Goal: Information Seeking & Learning: Learn about a topic

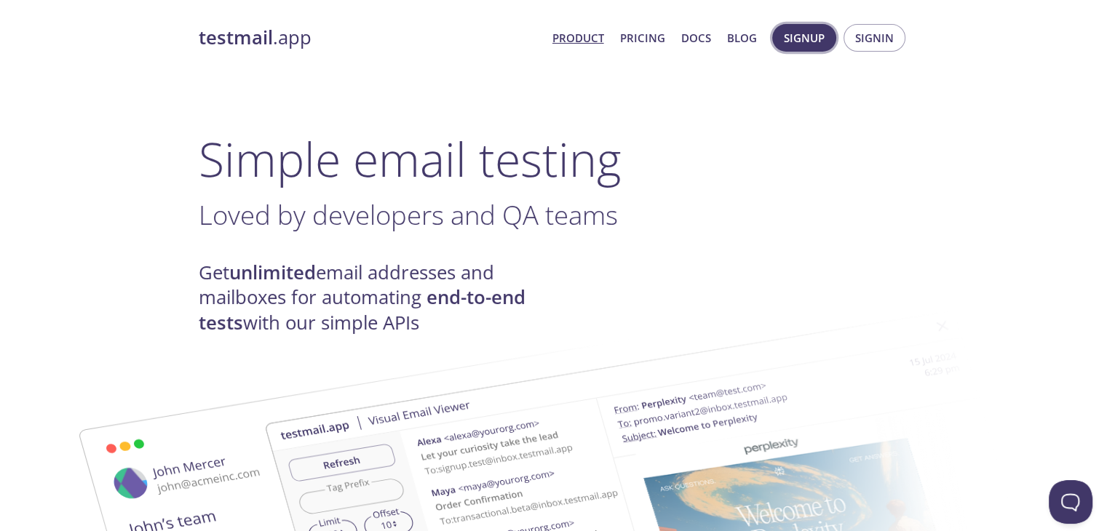
click at [788, 39] on span "Signup" at bounding box center [804, 37] width 41 height 19
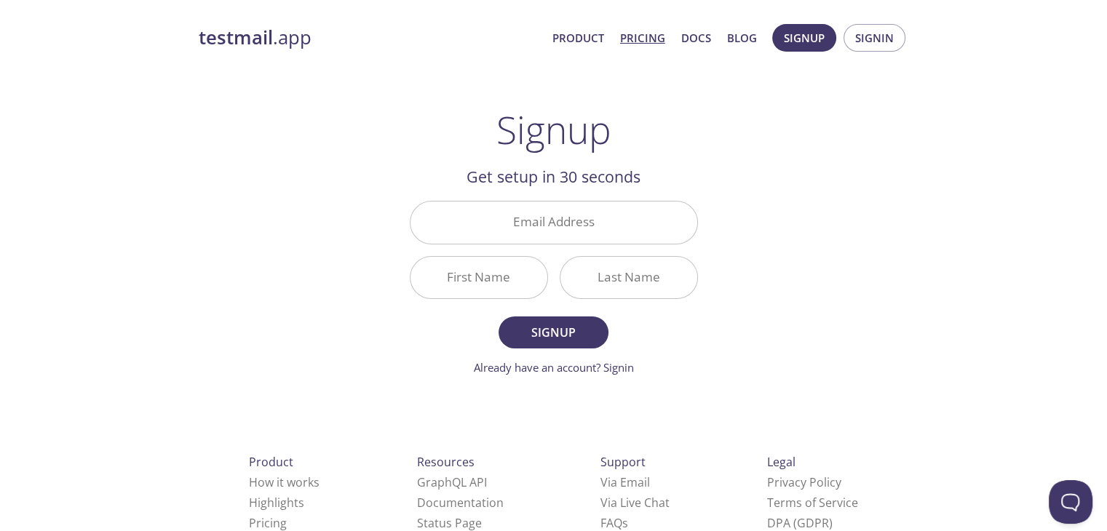
click at [654, 36] on link "Pricing" at bounding box center [642, 37] width 45 height 19
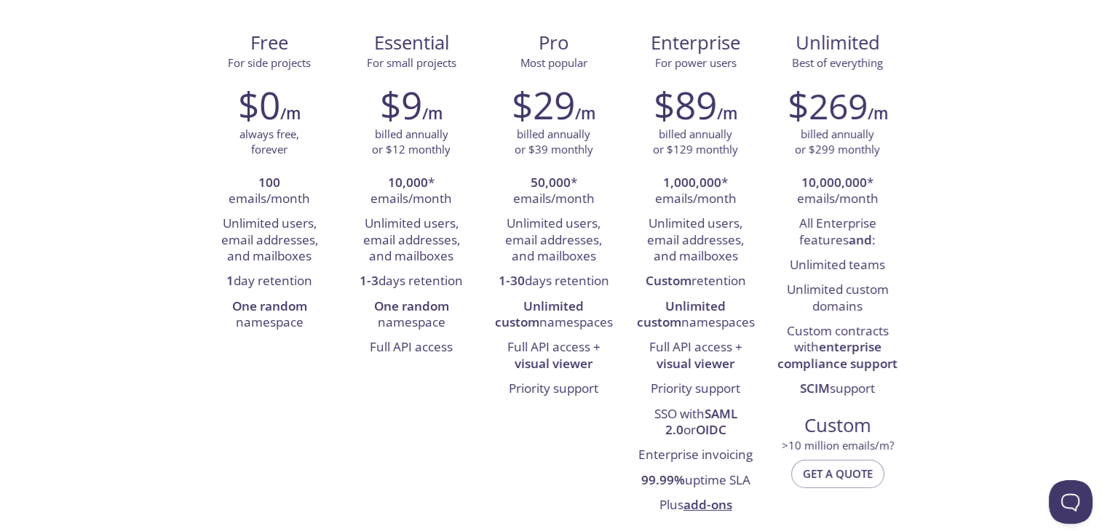
scroll to position [146, 0]
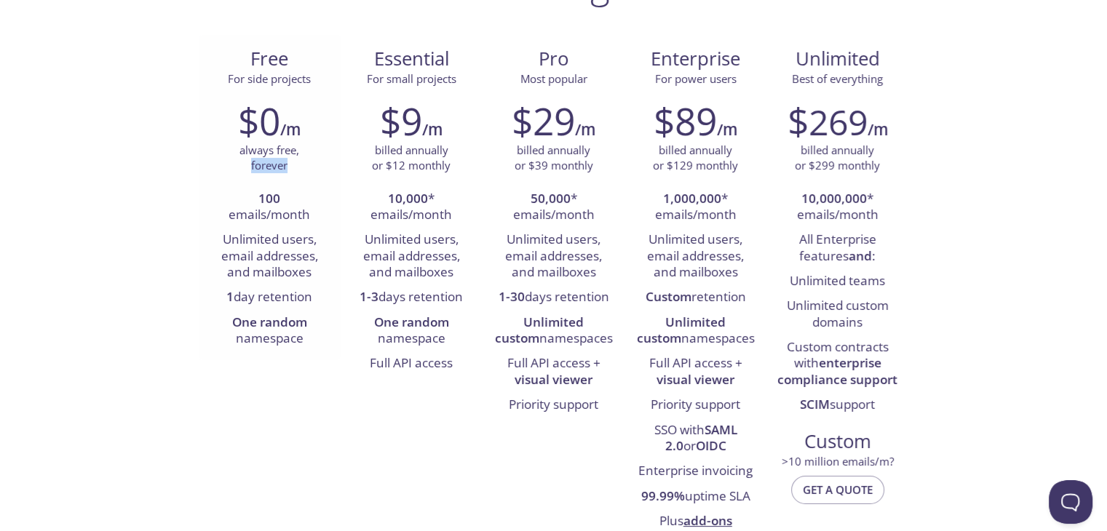
drag, startPoint x: 244, startPoint y: 170, endPoint x: 291, endPoint y: 170, distance: 47.3
click at [291, 170] on p "always free, forever" at bounding box center [269, 158] width 60 height 31
drag, startPoint x: 226, startPoint y: 212, endPoint x: 310, endPoint y: 220, distance: 84.8
click at [310, 220] on li "100 emails/month" at bounding box center [270, 207] width 120 height 41
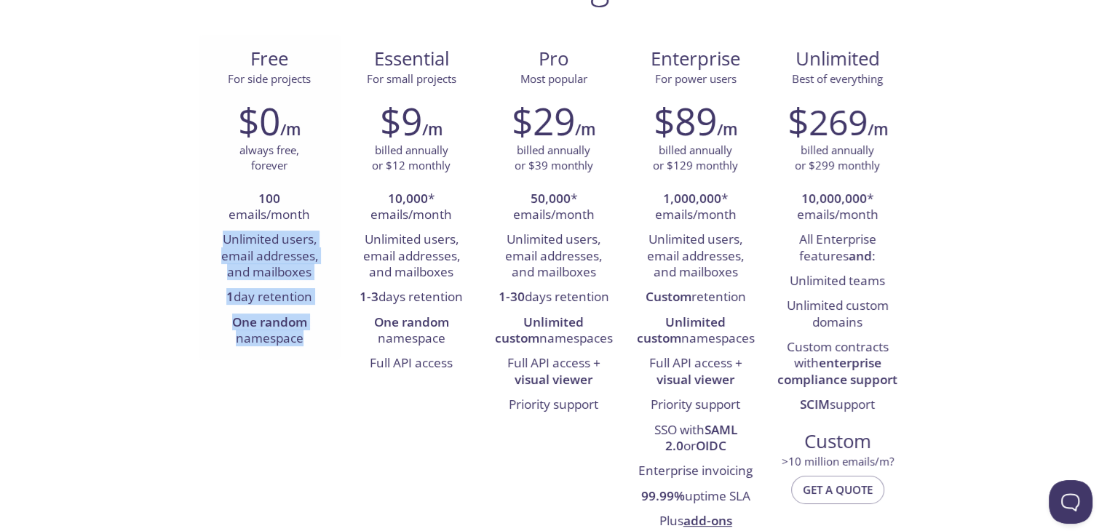
drag, startPoint x: 222, startPoint y: 239, endPoint x: 302, endPoint y: 332, distance: 122.2
click at [302, 332] on ul "100 emails/month Unlimited users, email addresses, and mailboxes 1 day retentio…" at bounding box center [270, 269] width 120 height 165
click at [306, 332] on li "One random namespace" at bounding box center [270, 331] width 120 height 41
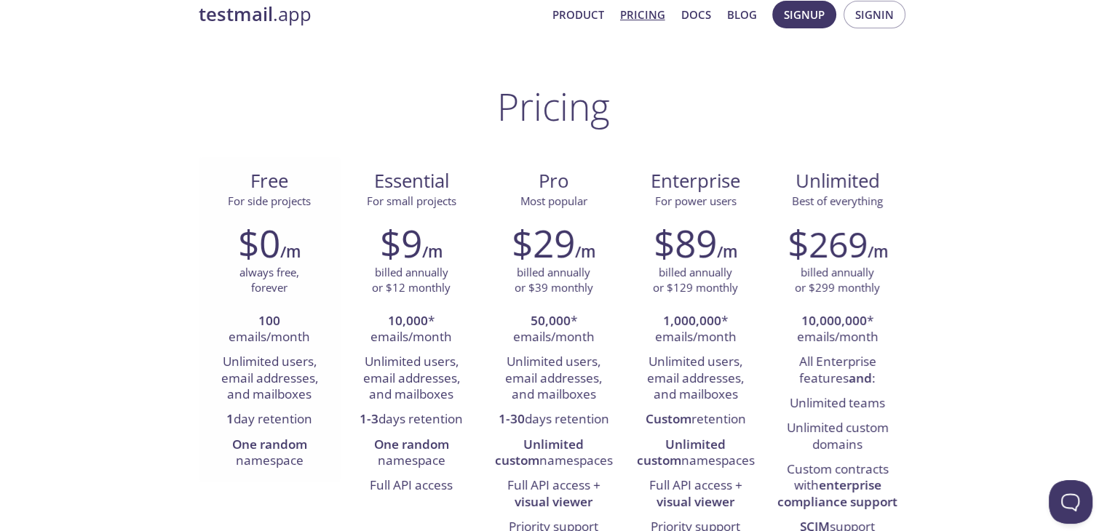
scroll to position [0, 0]
